Goal: Communication & Community: Answer question/provide support

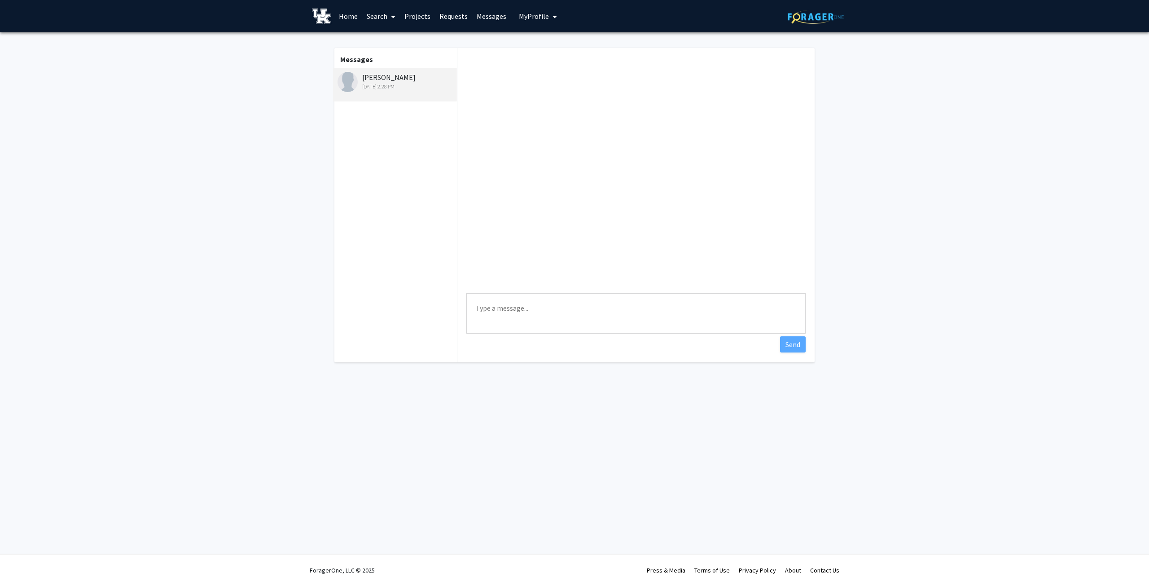
scroll to position [518, 0]
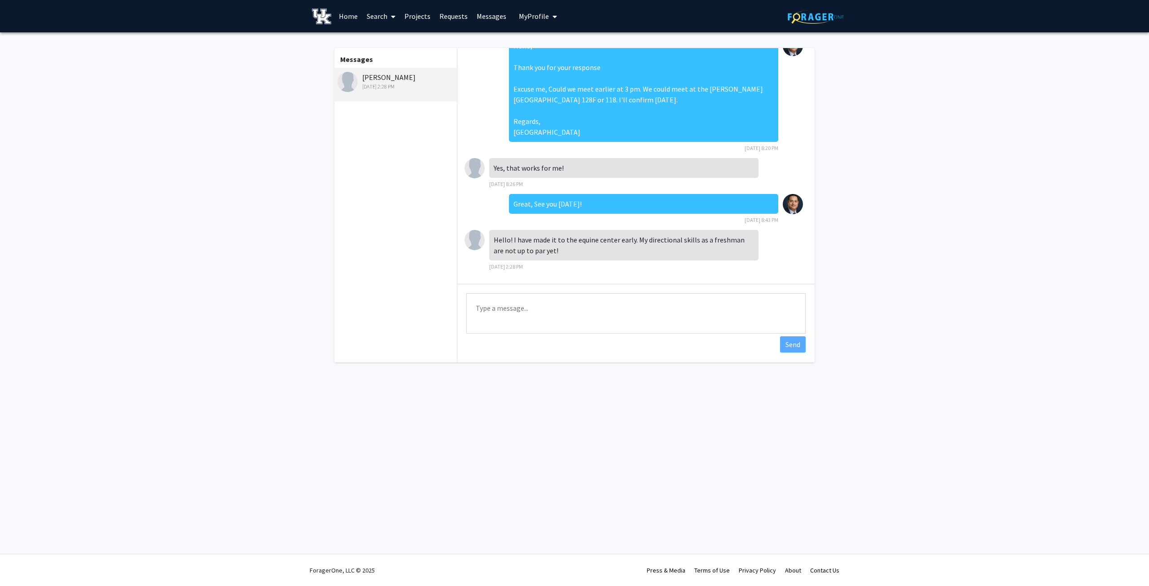
click at [552, 302] on textarea "Type a message" at bounding box center [635, 313] width 339 height 40
type textarea "w"
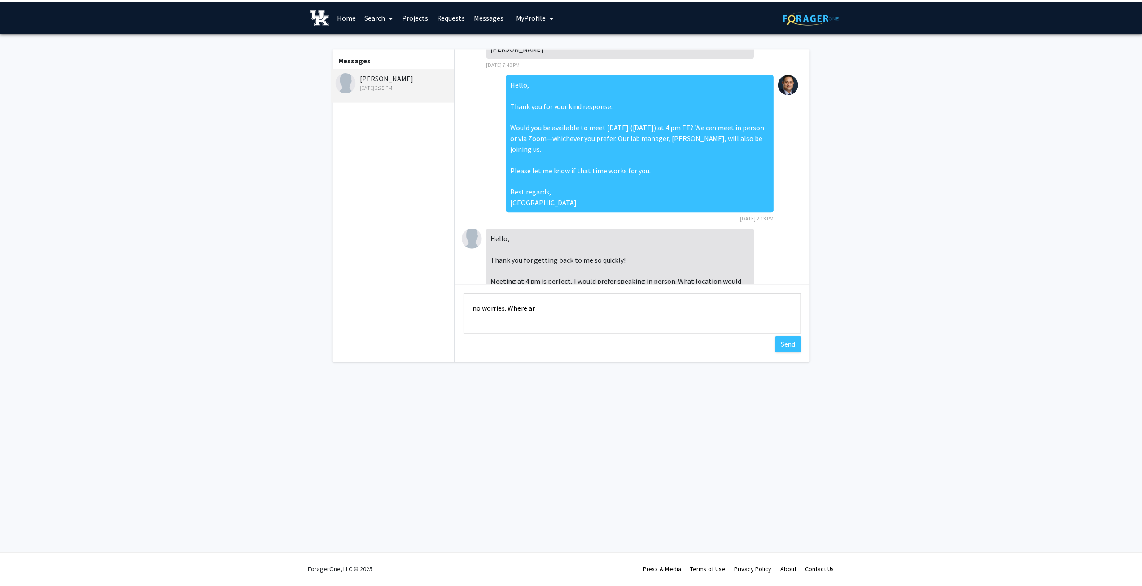
scroll to position [0, 0]
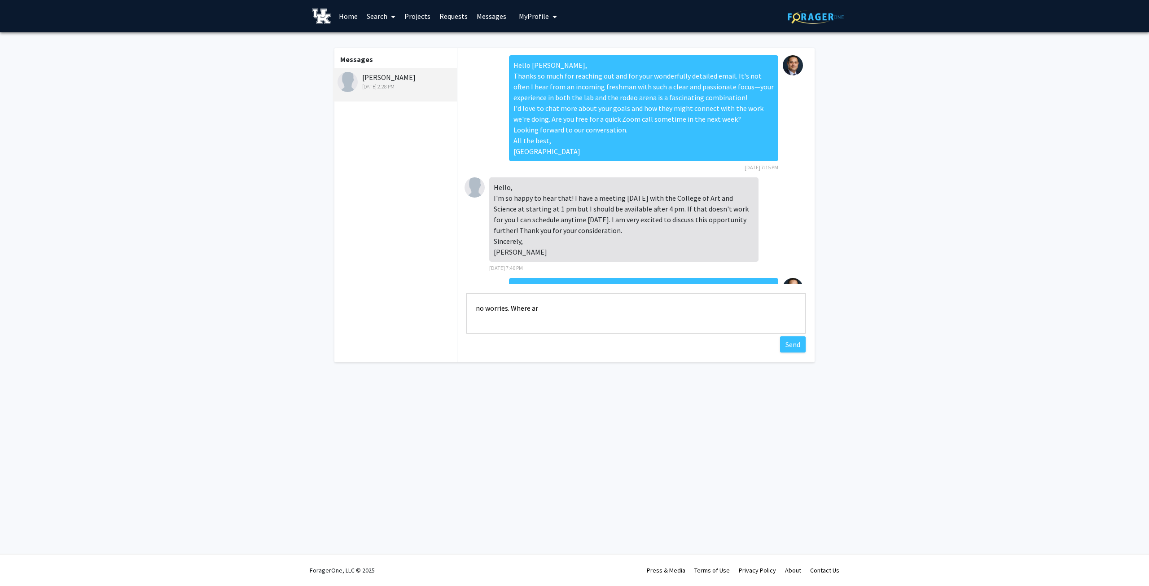
type textarea "no worries. Where ar"
click at [418, 16] on link "Projects" at bounding box center [417, 15] width 35 height 31
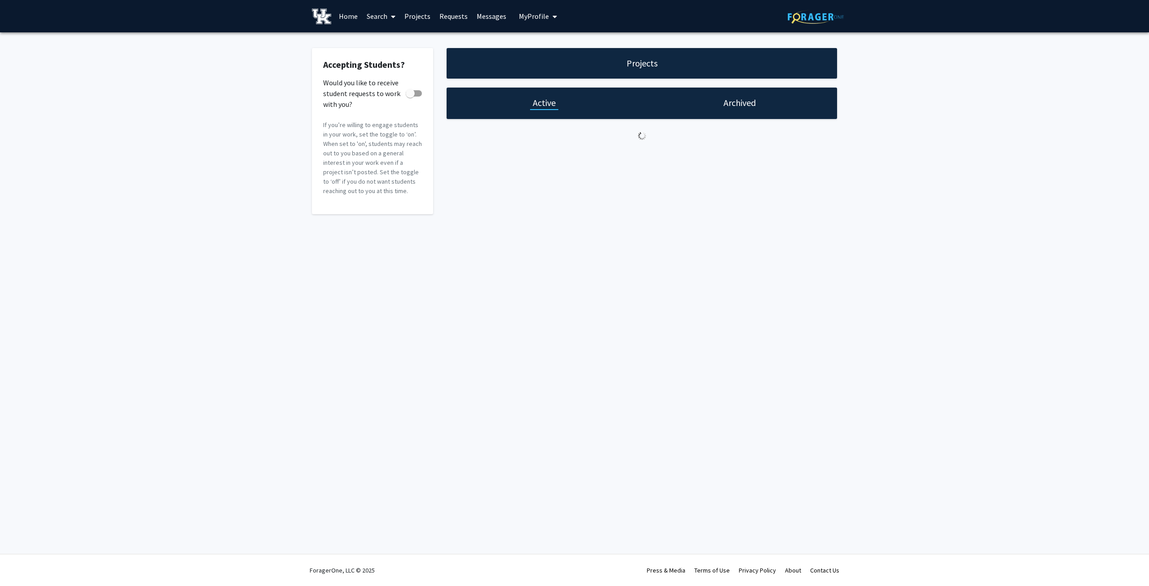
checkbox input "true"
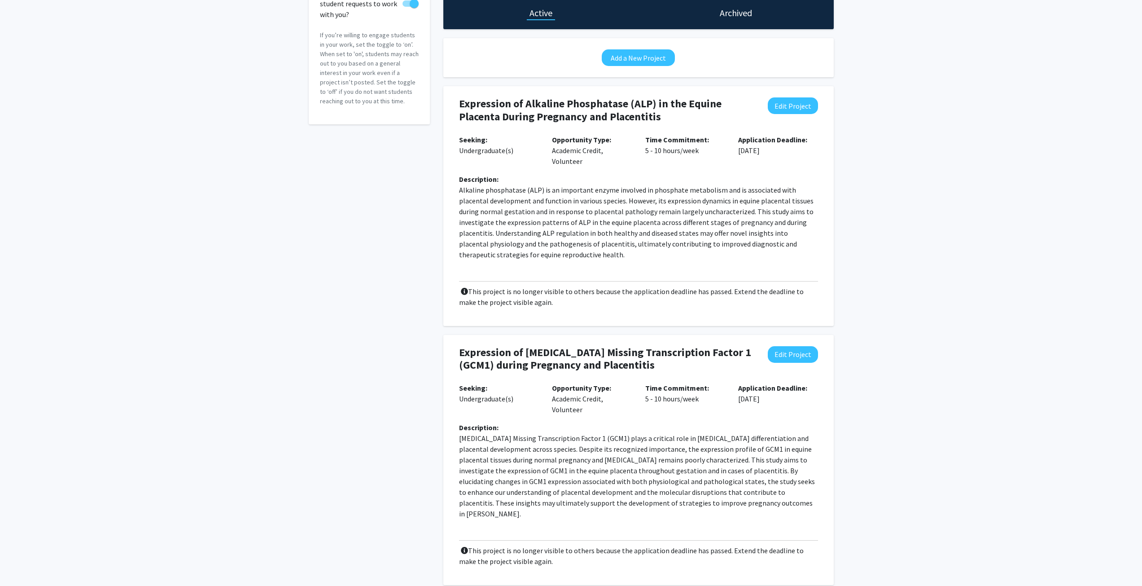
scroll to position [125, 0]
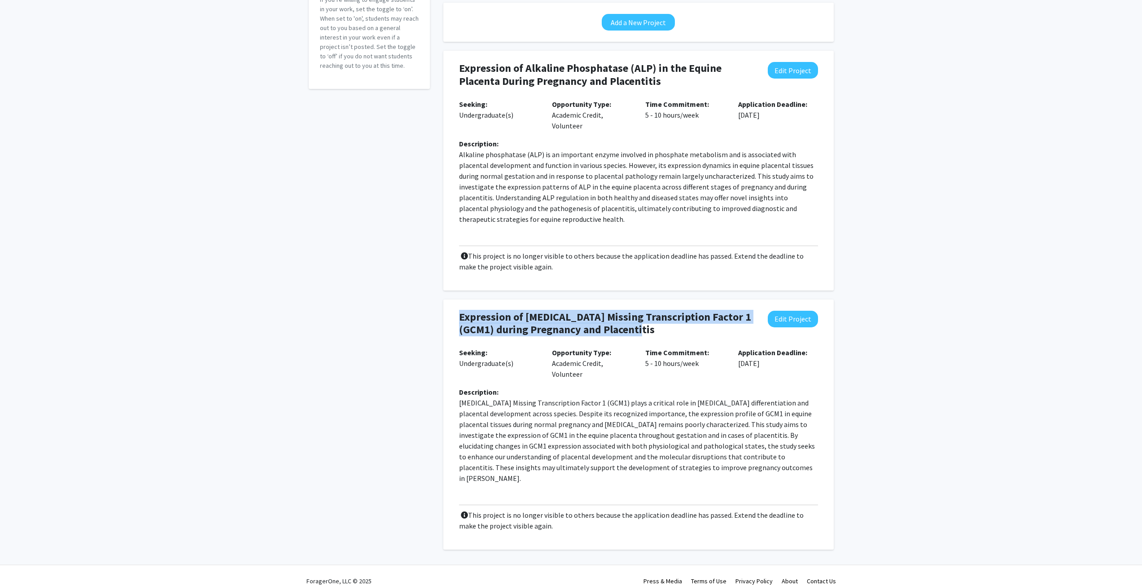
drag, startPoint x: 461, startPoint y: 316, endPoint x: 655, endPoint y: 331, distance: 195.3
click at [655, 331] on h4 "Expression of [MEDICAL_DATA] Missing Transcription Factor 1 (GCM1) during Pregn…" at bounding box center [606, 323] width 294 height 26
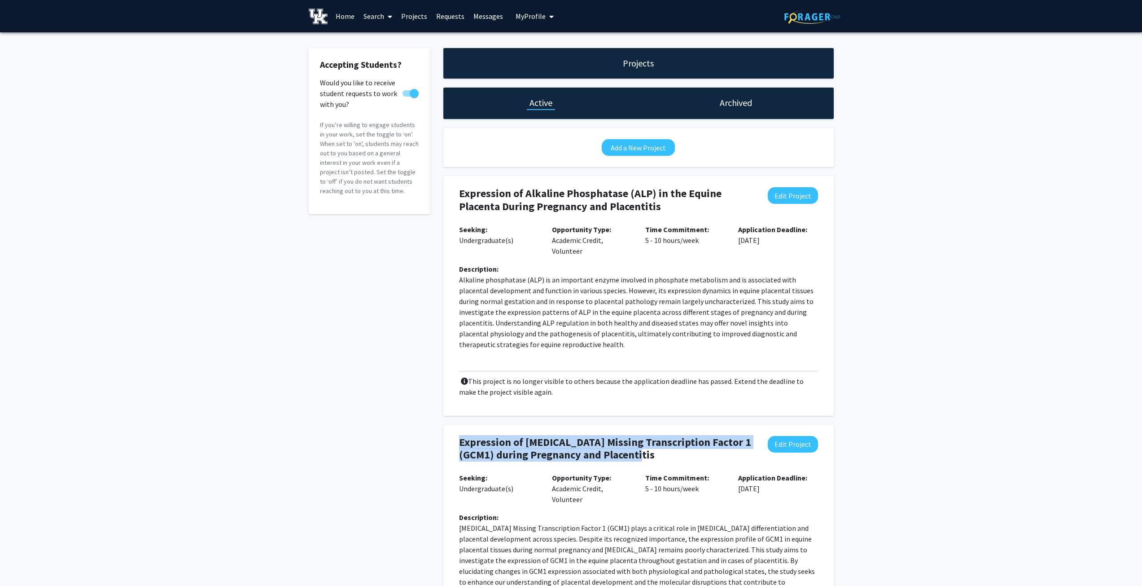
click at [481, 17] on link "Messages" at bounding box center [488, 15] width 39 height 31
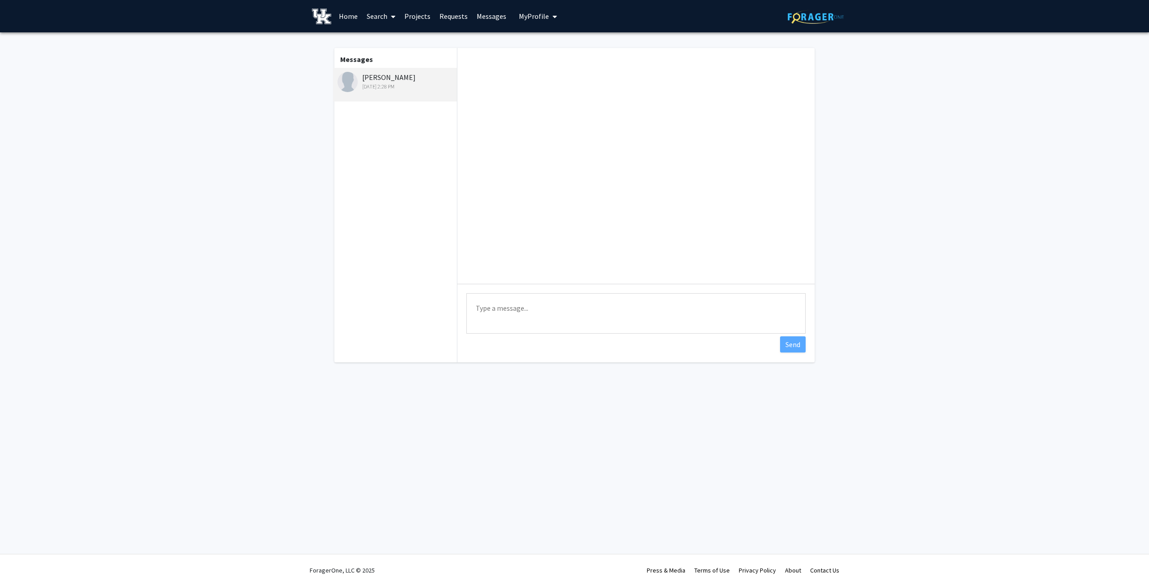
scroll to position [518, 0]
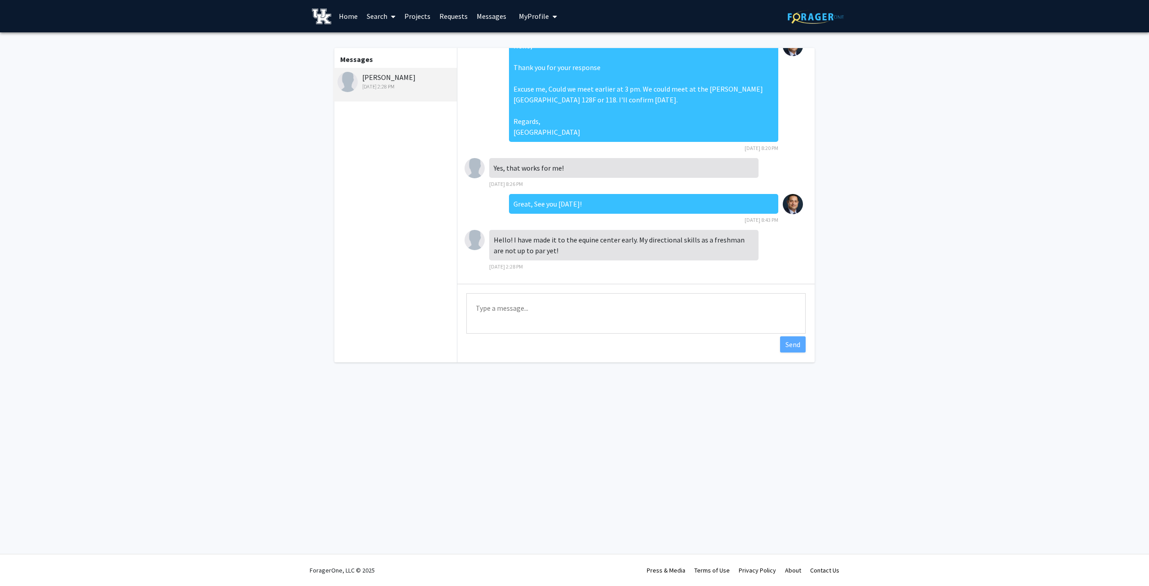
click at [609, 306] on textarea "Type a message" at bounding box center [635, 313] width 339 height 40
paste textarea "[URL][DOMAIN_NAME]"
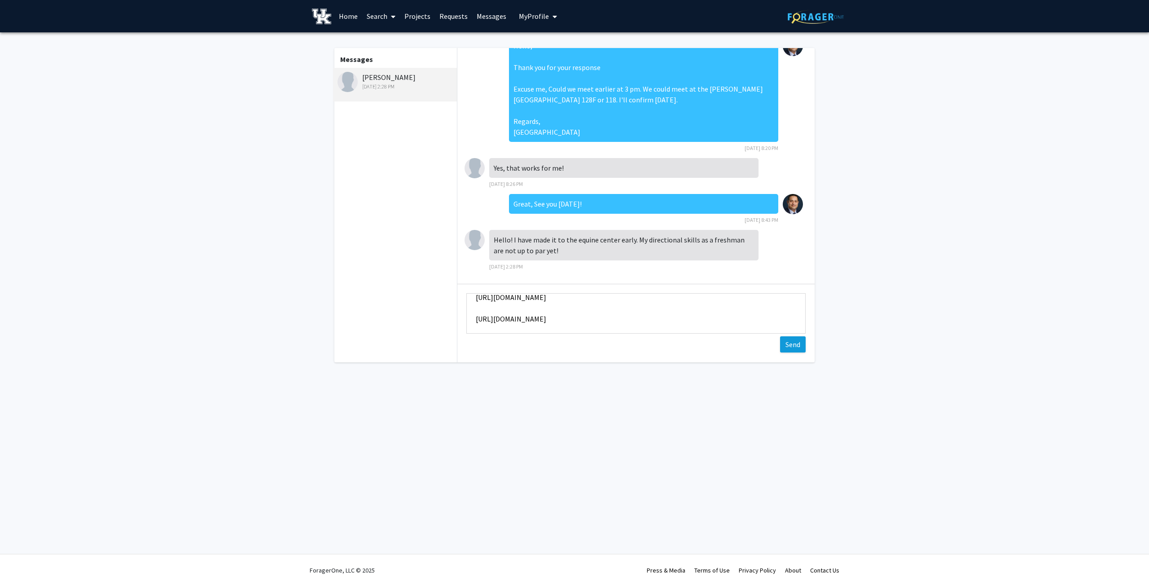
type textarea "[URL][DOMAIN_NAME] [URL][DOMAIN_NAME]"
click at [800, 345] on button "Send" at bounding box center [793, 344] width 26 height 16
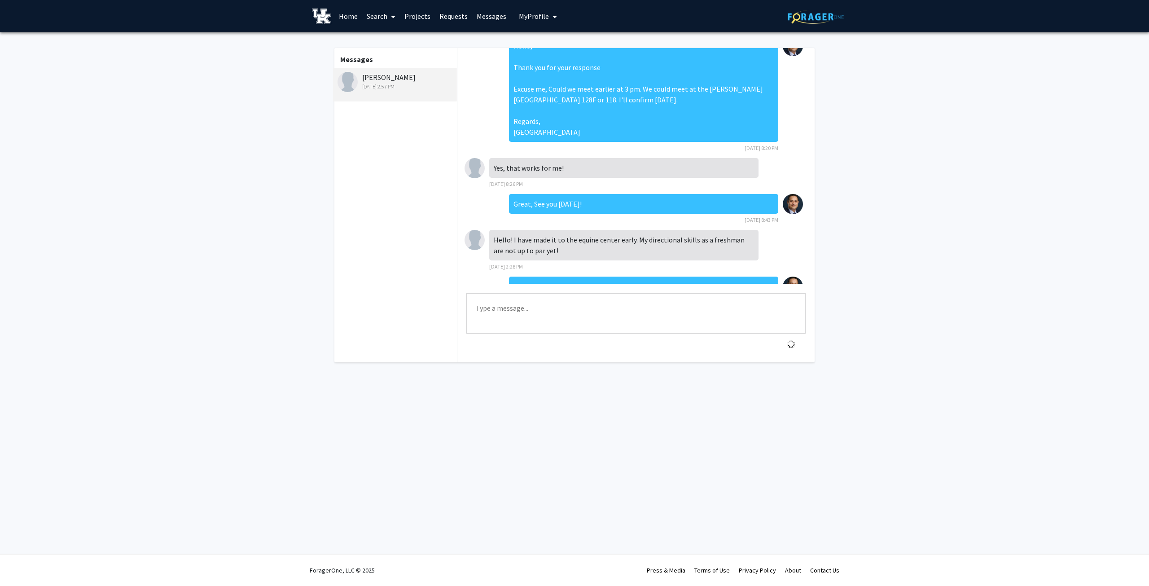
scroll to position [608, 0]
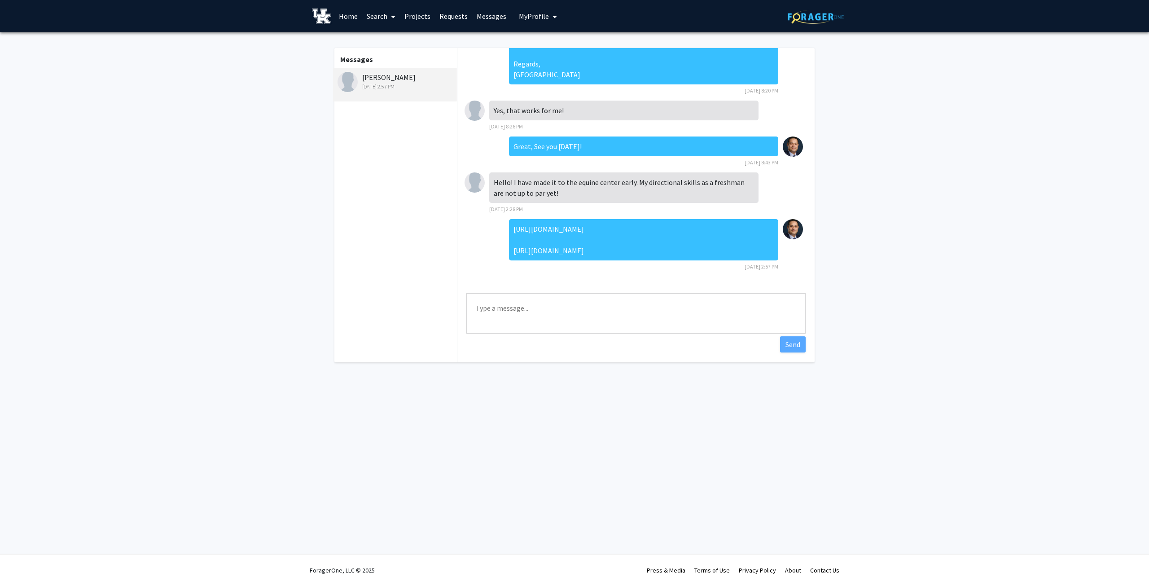
click at [642, 293] on textarea "Type a message" at bounding box center [635, 313] width 339 height 40
paste textarea "[PERSON_NAME][EMAIL_ADDRESS][PERSON_NAME][DOMAIN_NAME]"
type textarea "[PERSON_NAME][EMAIL_ADDRESS][PERSON_NAME][DOMAIN_NAME]"
click at [795, 346] on button "Send" at bounding box center [793, 344] width 26 height 16
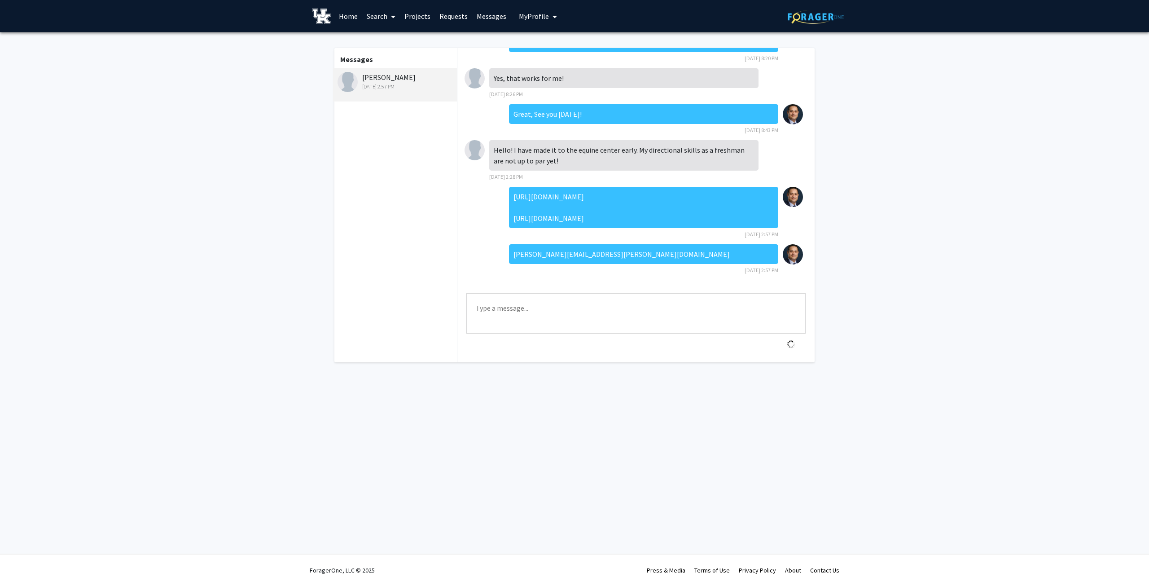
scroll to position [644, 0]
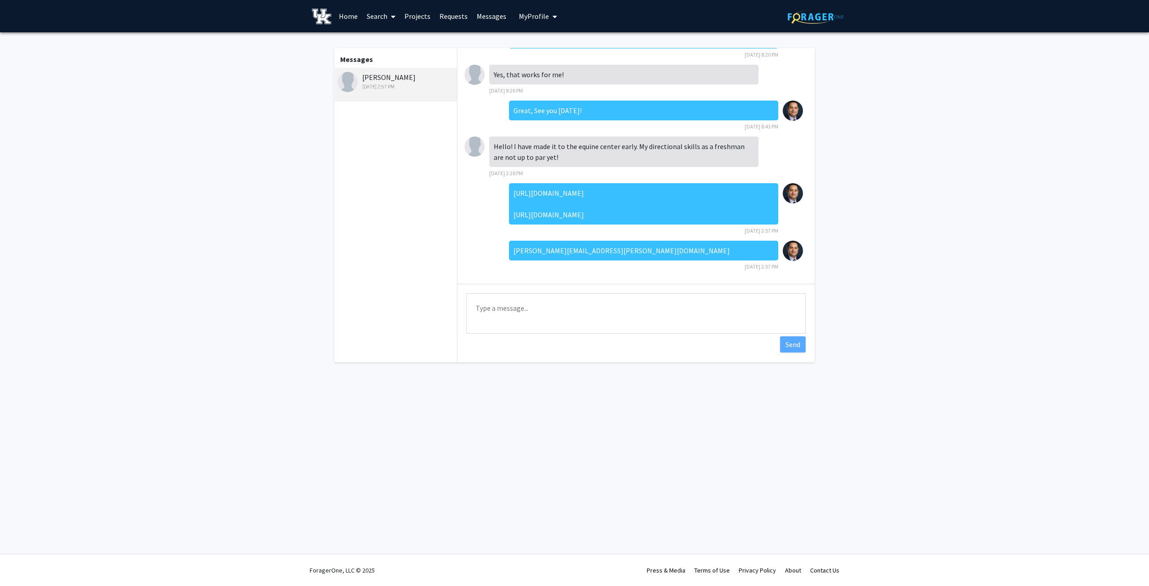
click at [625, 310] on textarea "Type a message" at bounding box center [635, 313] width 339 height 40
type textarea "[EMAIL_ADDRESS][PERSON_NAME][DOMAIN_NAME]"
click at [796, 346] on button "Send" at bounding box center [793, 344] width 26 height 16
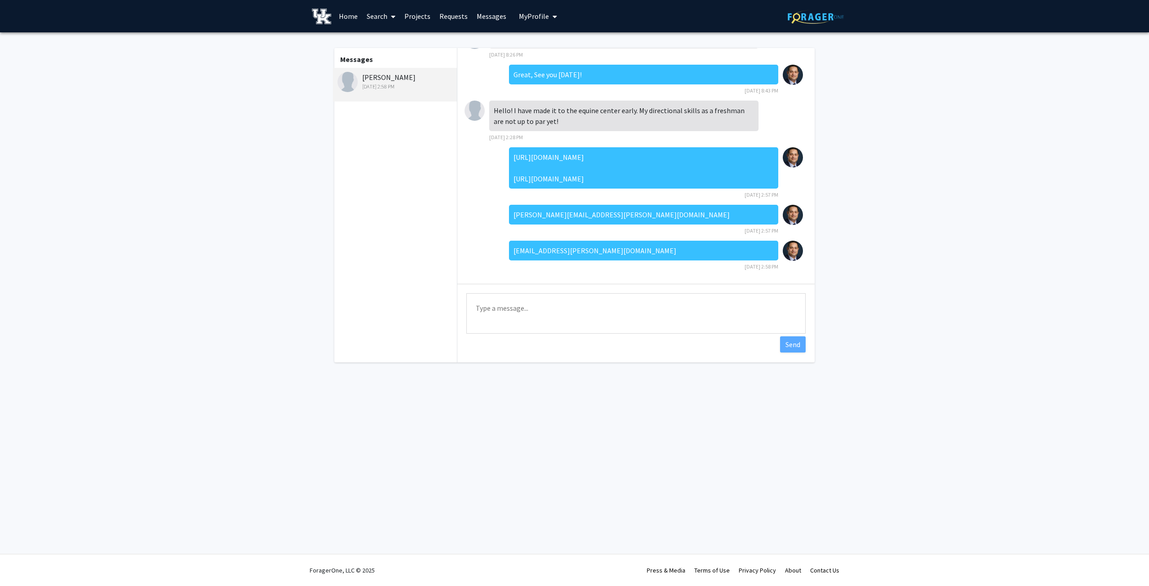
click at [582, 296] on textarea "Type a message" at bounding box center [635, 313] width 339 height 40
click at [559, 305] on textarea "Antibody, Immunogen sequesnce, catalog number, % of identitiy" at bounding box center [635, 313] width 339 height 40
click at [649, 312] on textarea "Antibody, Immunogen sequence, catalog number, % of identitiy" at bounding box center [635, 313] width 339 height 40
click at [630, 327] on textarea "Antibody, Immunogen sequence, catalog number, % of identity" at bounding box center [635, 313] width 339 height 40
type textarea "Antibody, Immunogen sequence, catalog number, % of identity"
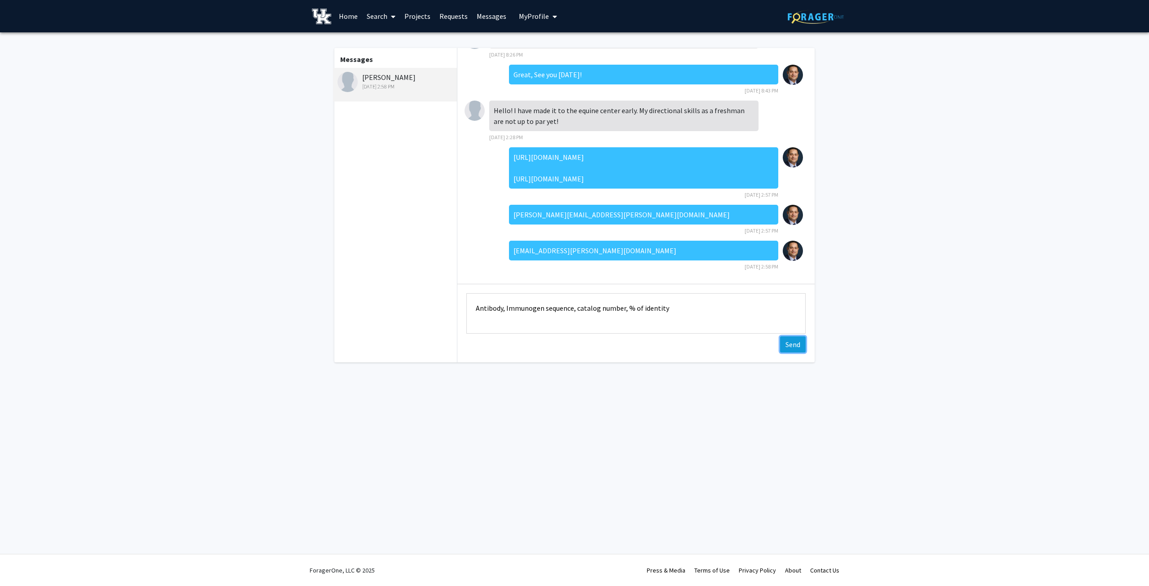
click at [790, 346] on button "Send" at bounding box center [793, 344] width 26 height 16
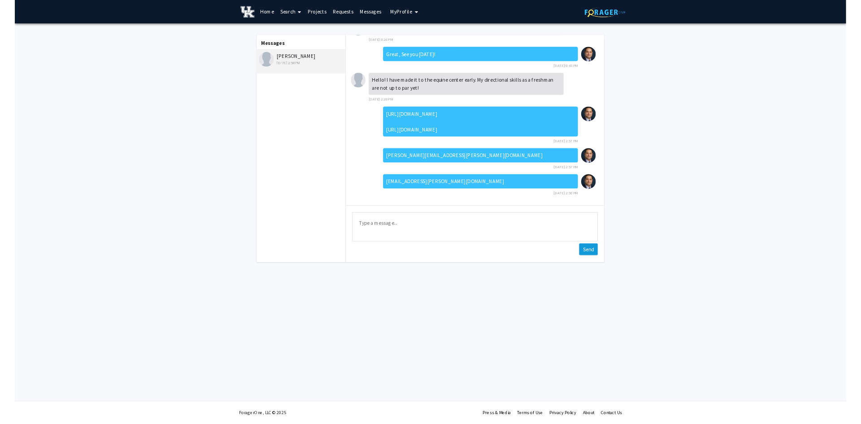
scroll to position [716, 0]
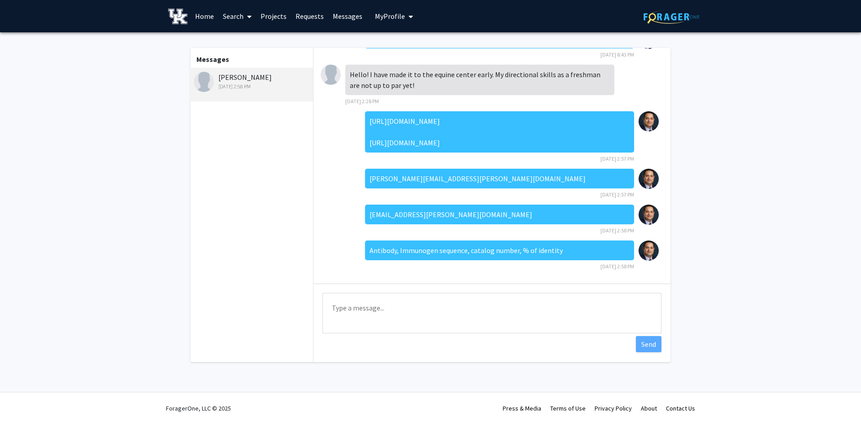
click at [770, 160] on fg-messaging "Messages [PERSON_NAME] [DATE] 2:58 PM Hello [PERSON_NAME], Thanks so much for r…" at bounding box center [430, 207] width 861 height 350
click at [556, 304] on textarea "Type a message" at bounding box center [492, 313] width 339 height 40
click at [246, 80] on div "[PERSON_NAME] [DATE] 2:58 PM" at bounding box center [252, 81] width 117 height 19
drag, startPoint x: 566, startPoint y: 141, endPoint x: 363, endPoint y: 99, distance: 207.7
click at [365, 111] on div "[URL][DOMAIN_NAME] [URL][DOMAIN_NAME]" at bounding box center [499, 131] width 269 height 41
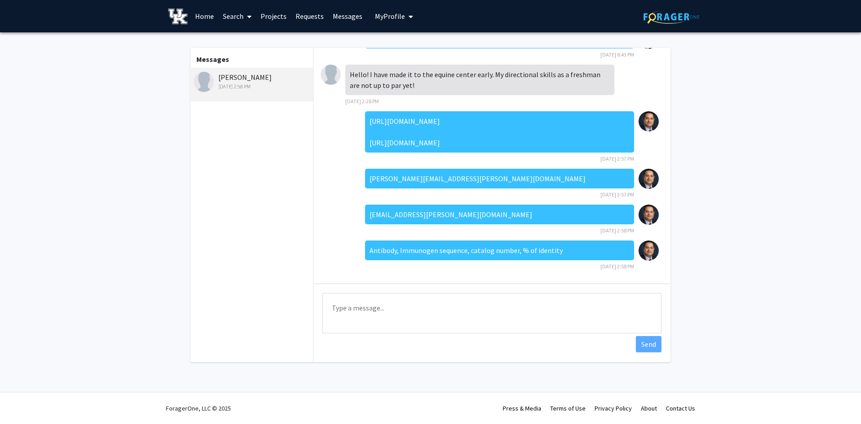
copy div "[URL][DOMAIN_NAME] [URL][DOMAIN_NAME]"
